Goal: Find specific page/section: Find specific page/section

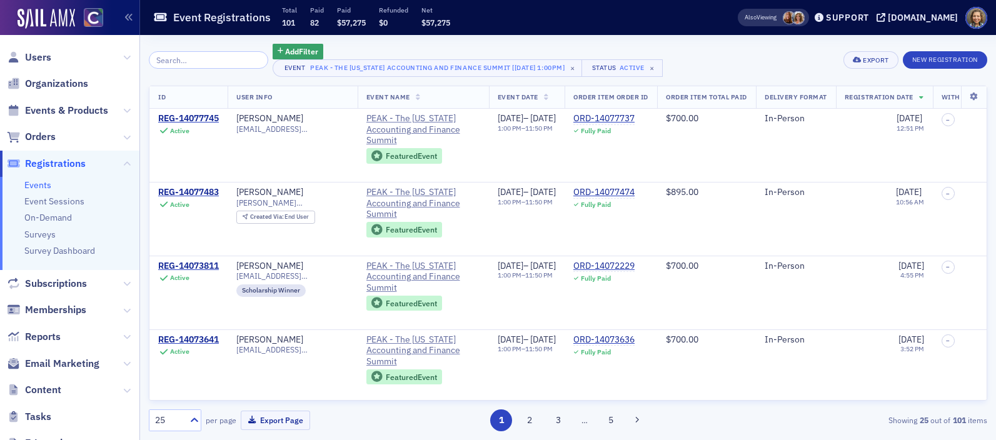
scroll to position [0, 16]
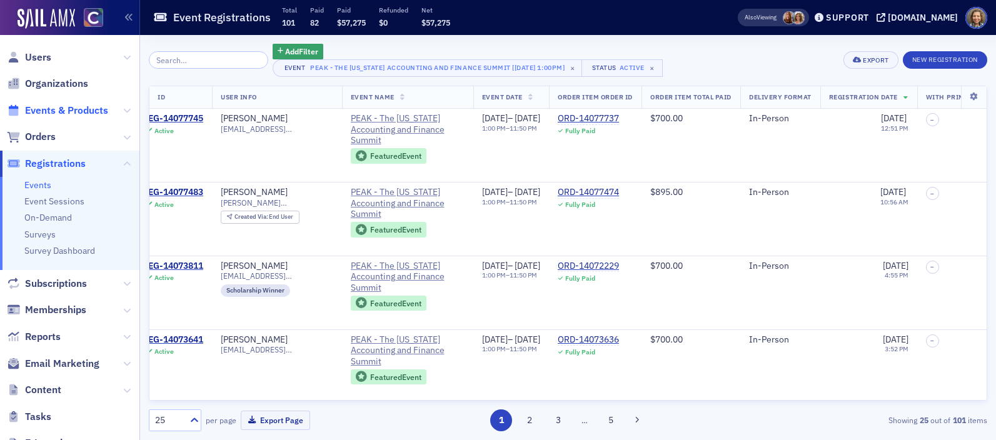
click at [41, 106] on span "Events & Products" at bounding box center [66, 111] width 83 height 14
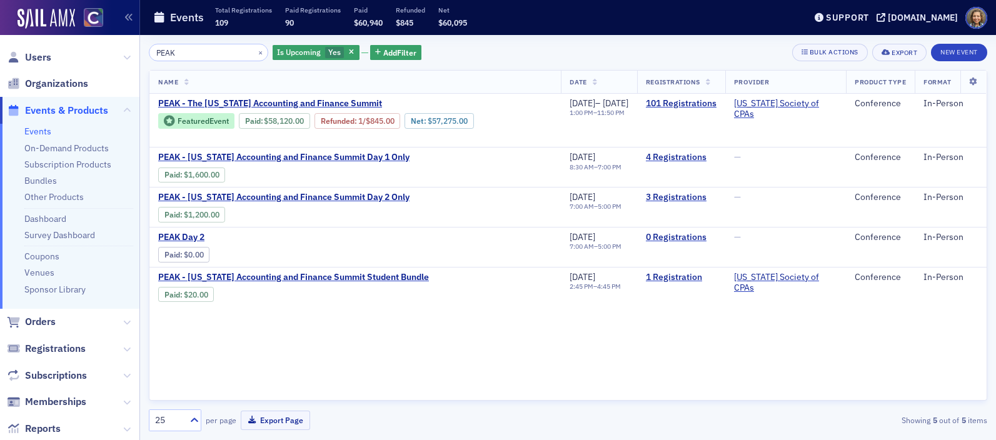
type input "PEAK"
